Goal: Task Accomplishment & Management: Use online tool/utility

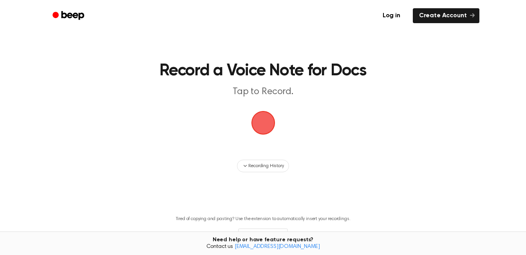
click at [267, 123] on span "button" at bounding box center [262, 122] width 29 height 29
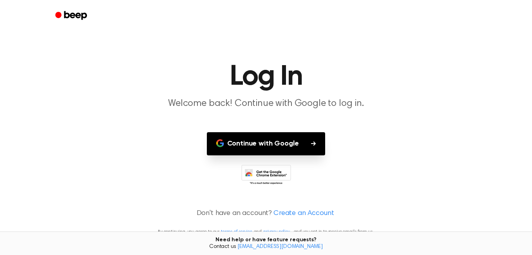
click at [267, 147] on button "Continue with Google" at bounding box center [266, 143] width 119 height 23
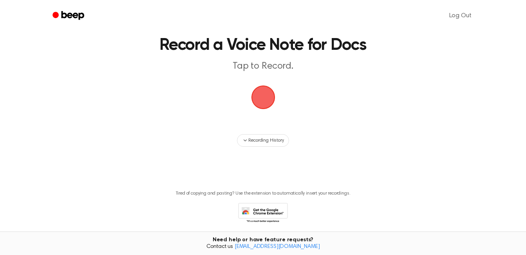
scroll to position [54, 0]
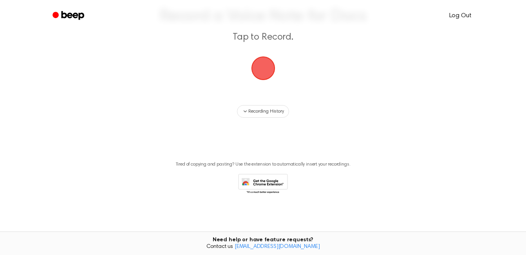
click at [462, 15] on link "Log Out" at bounding box center [460, 15] width 38 height 19
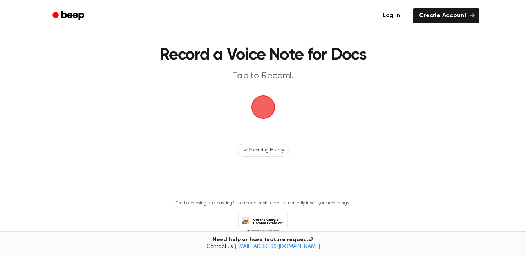
scroll to position [15, 0]
click at [264, 100] on span "button" at bounding box center [262, 107] width 25 height 25
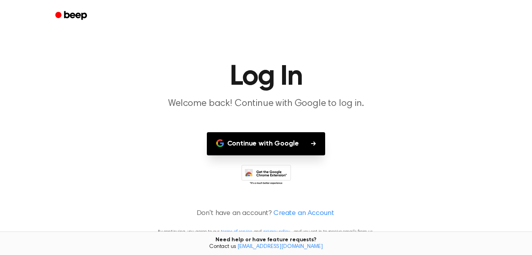
click at [272, 146] on button "Continue with Google" at bounding box center [266, 143] width 119 height 23
click at [275, 173] on icon at bounding box center [266, 175] width 50 height 22
